Goal: Information Seeking & Learning: Learn about a topic

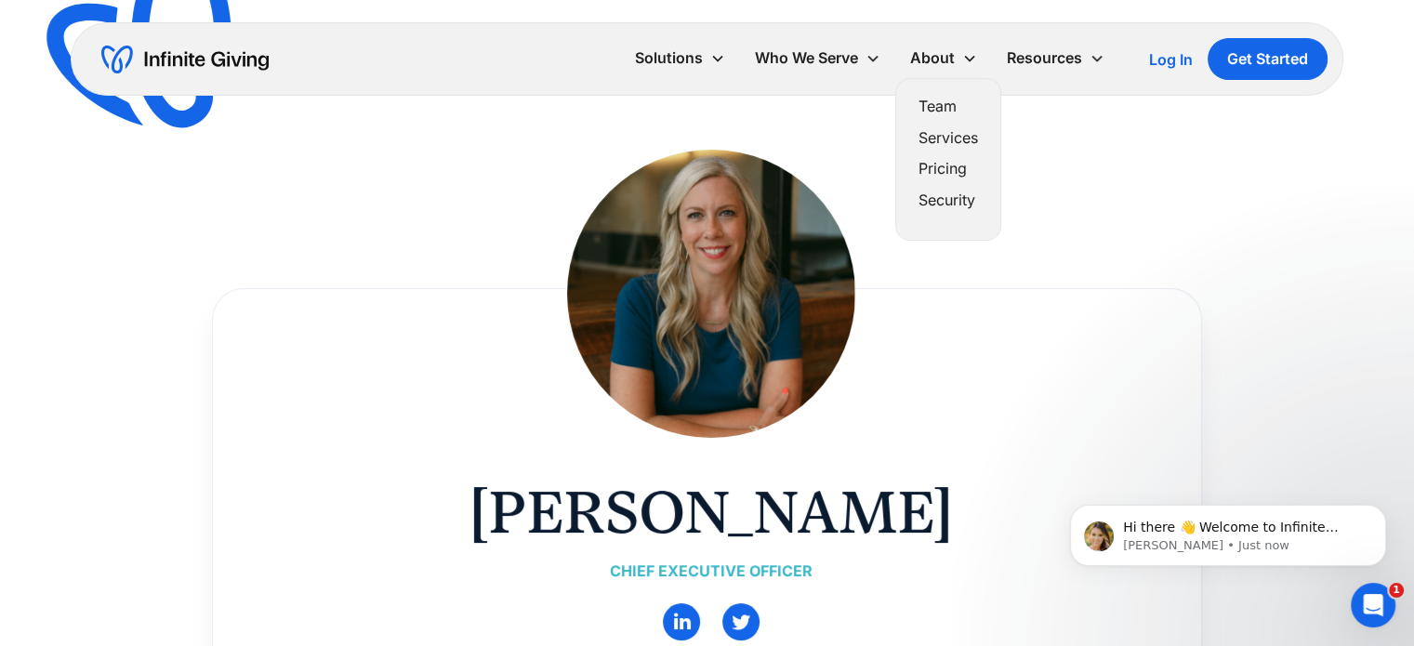
click at [944, 105] on link "Team" at bounding box center [947, 106] width 59 height 25
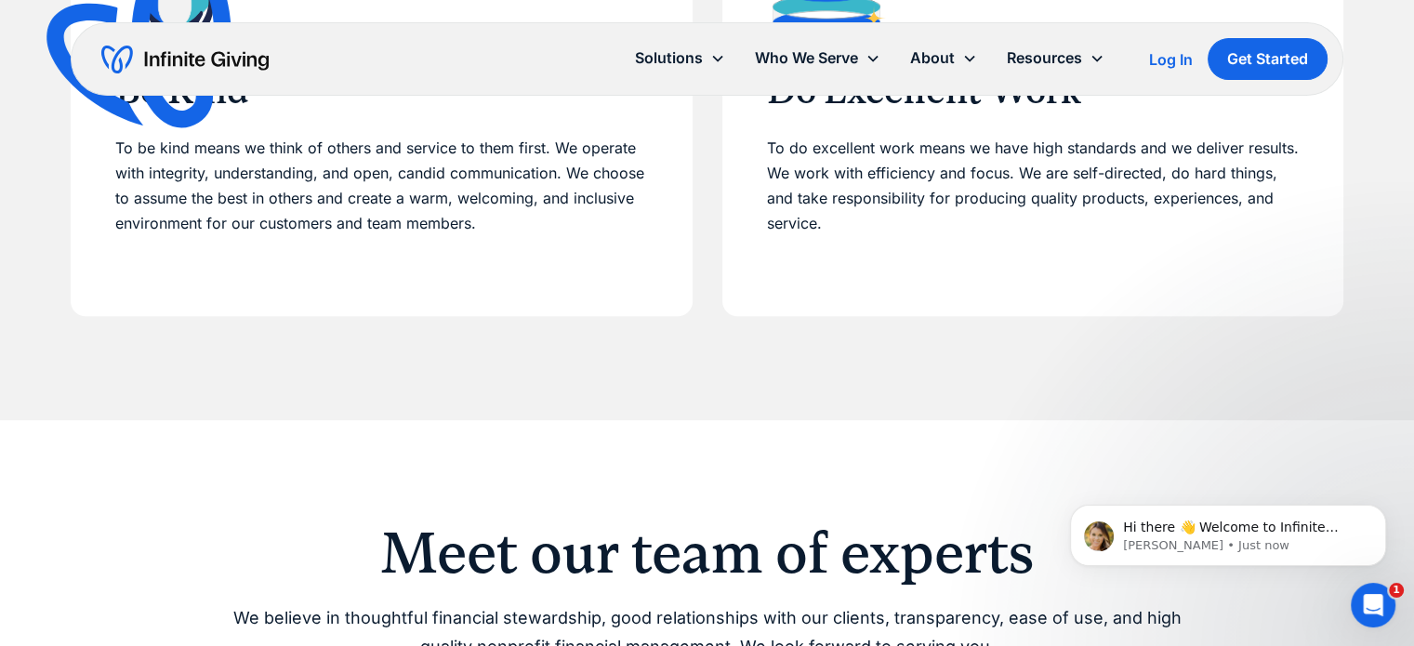
scroll to position [1512, 0]
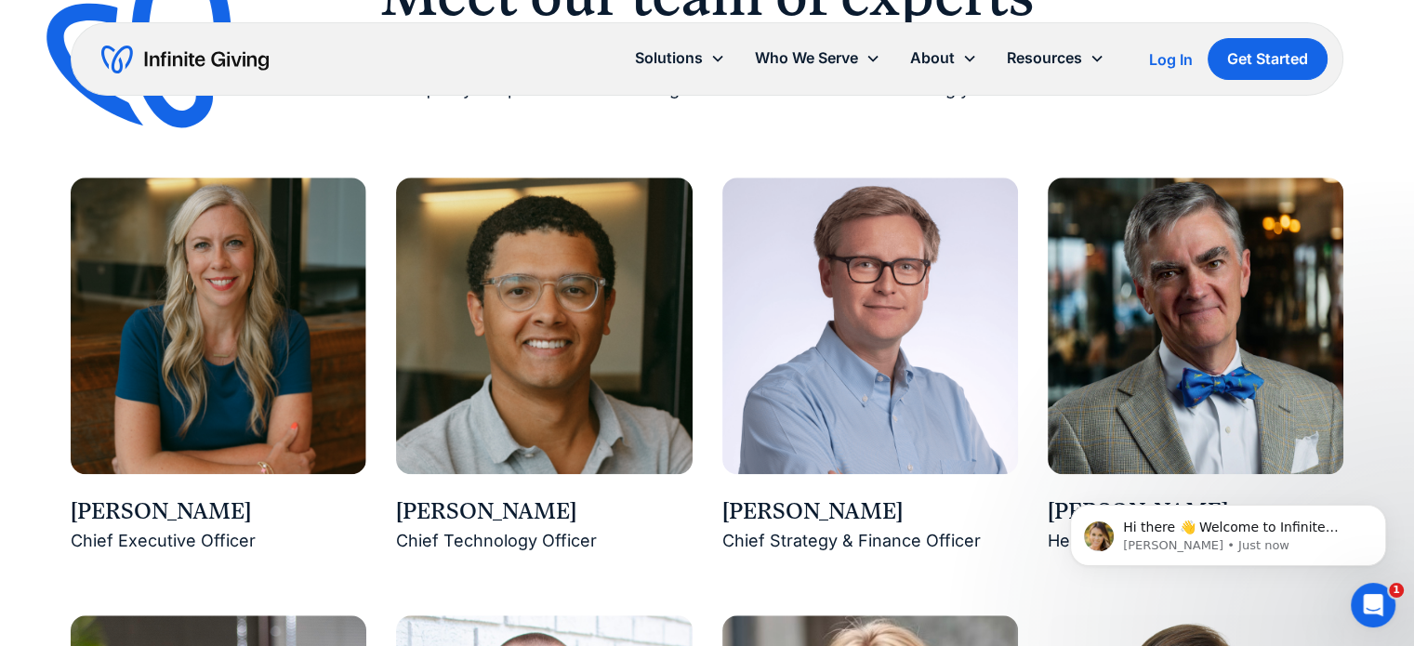
click at [181, 297] on img at bounding box center [219, 326] width 296 height 296
click at [174, 516] on div "[PERSON_NAME]" at bounding box center [219, 512] width 296 height 32
click at [178, 523] on div "[PERSON_NAME]" at bounding box center [219, 512] width 296 height 32
click at [182, 538] on div "Chief Executive Officer" at bounding box center [219, 541] width 296 height 29
drag, startPoint x: 180, startPoint y: 533, endPoint x: 191, endPoint y: 491, distance: 43.3
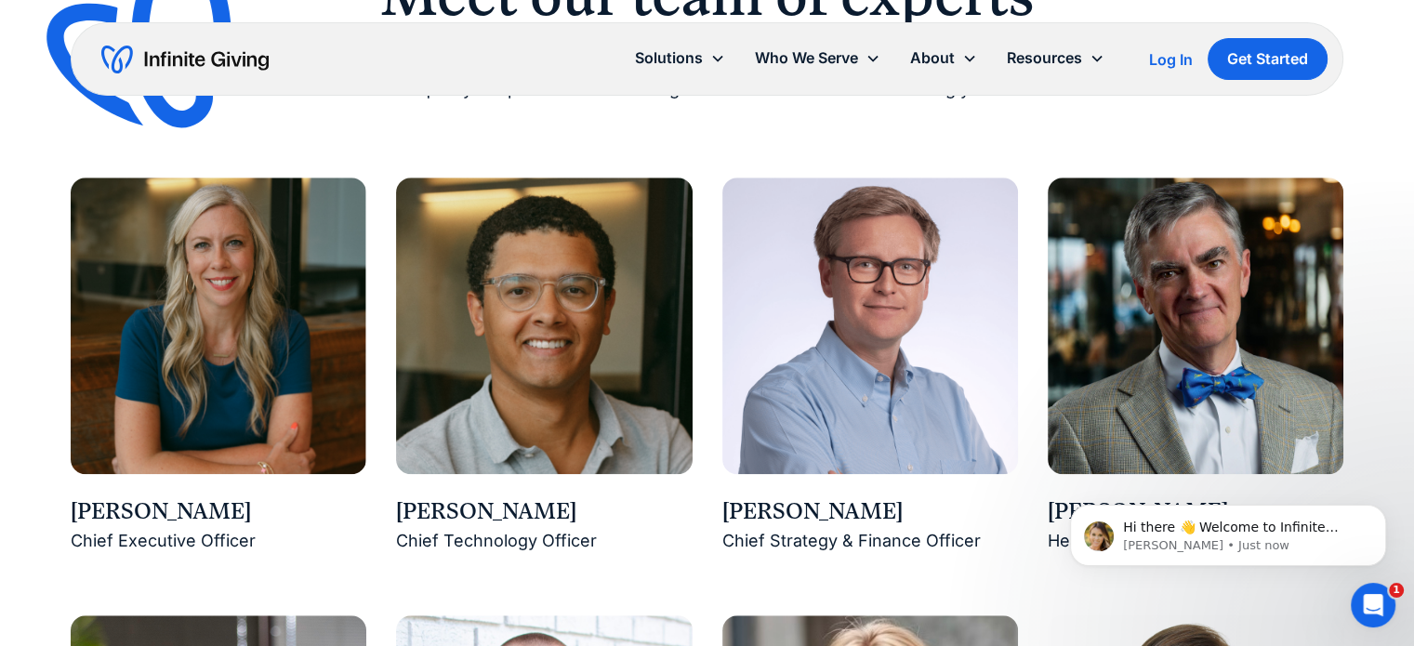
click at [181, 526] on div "Karen Houghton Chief Executive Officer" at bounding box center [219, 525] width 296 height 59
click at [223, 384] on img at bounding box center [219, 326] width 296 height 296
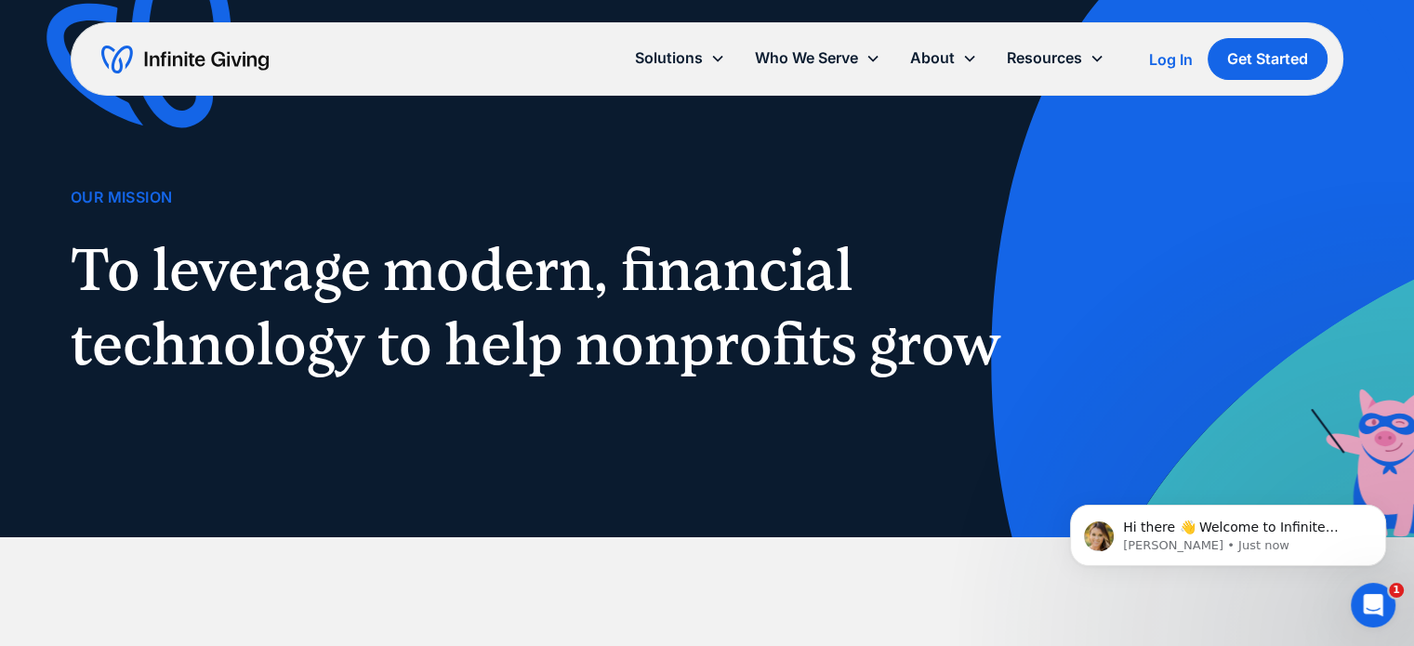
scroll to position [0, 0]
